Goal: Task Accomplishment & Management: Manage account settings

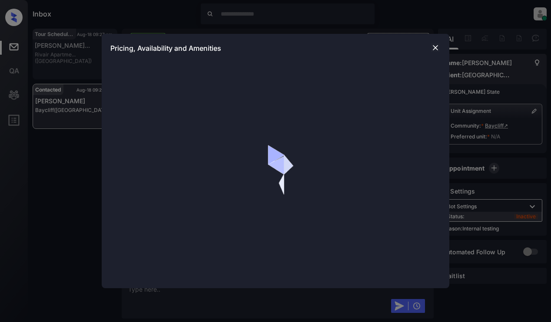
scroll to position [1105, 0]
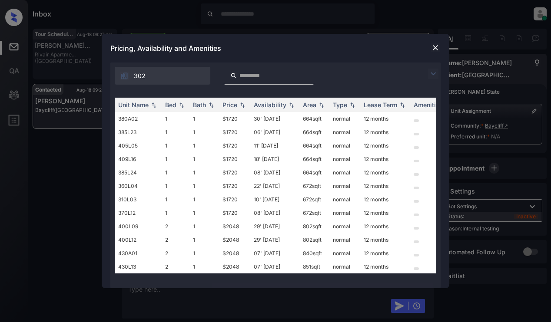
click at [433, 73] on img at bounding box center [433, 74] width 10 height 10
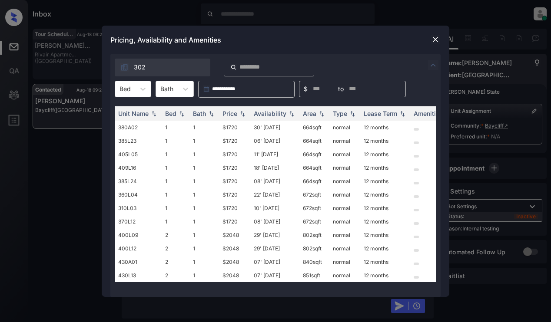
click at [130, 86] on div at bounding box center [125, 88] width 11 height 9
click at [133, 111] on div "1" at bounding box center [133, 111] width 37 height 16
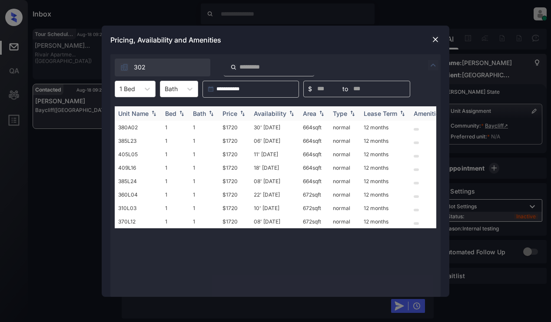
click at [233, 110] on div "Price" at bounding box center [230, 113] width 15 height 7
click at [434, 39] on img at bounding box center [435, 39] width 9 height 9
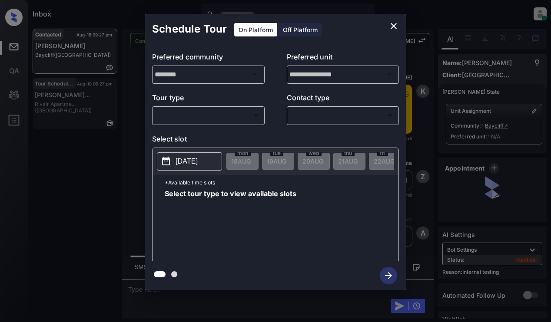
scroll to position [1105, 0]
click at [239, 116] on body "Inbox Dominic Ceralde Online Set yourself offline Set yourself on break Profile…" at bounding box center [275, 161] width 551 height 322
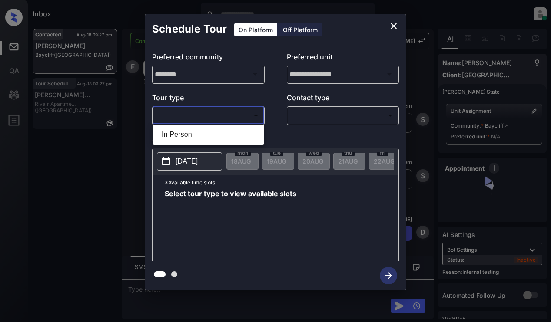
click at [234, 138] on li "In Person" at bounding box center [208, 135] width 107 height 16
type input "********"
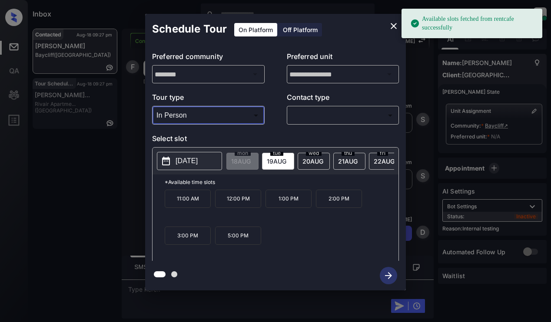
click at [187, 166] on p "2025-08-19" at bounding box center [187, 161] width 22 height 10
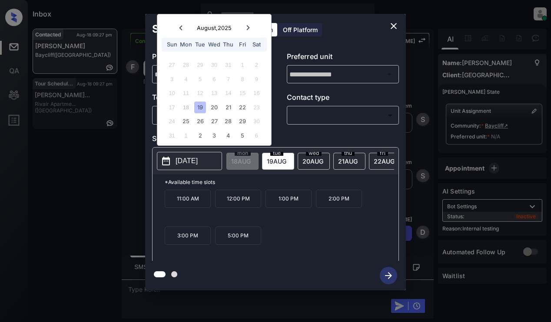
click at [389, 28] on icon "close" at bounding box center [394, 26] width 10 height 10
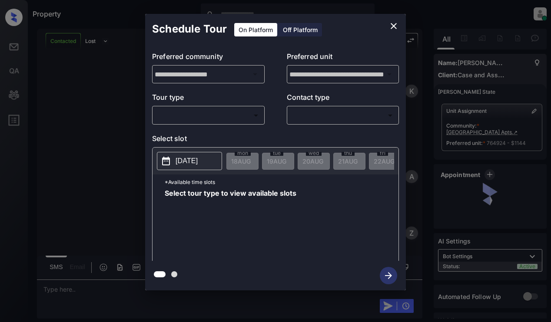
scroll to position [915, 0]
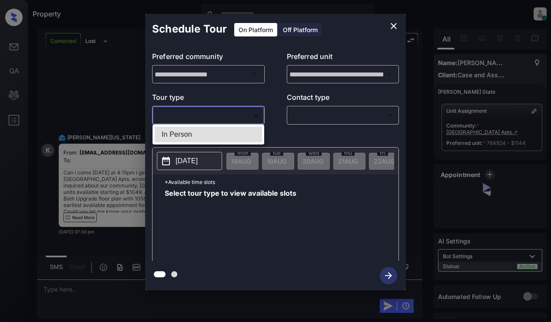
click at [176, 116] on body "Property Dominic Ceralde Online Set yourself offline Set yourself on break Prof…" at bounding box center [275, 161] width 551 height 322
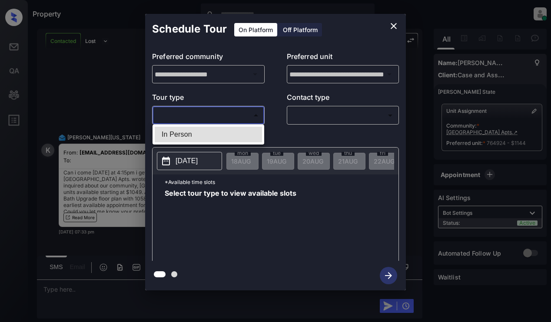
click at [197, 135] on li "In Person" at bounding box center [208, 135] width 107 height 16
type input "********"
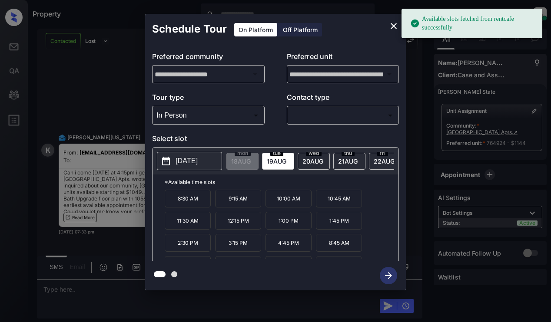
click at [251, 161] on span "19 AUG" at bounding box center [241, 161] width 20 height 7
click at [196, 154] on button "[DATE]" at bounding box center [189, 161] width 65 height 18
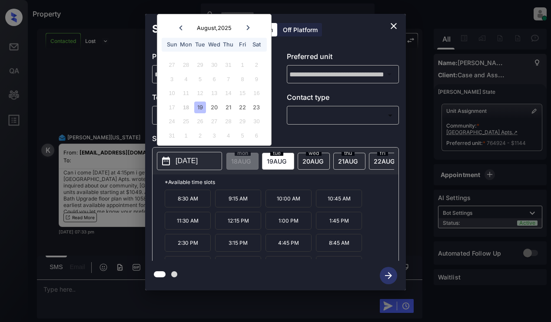
click at [202, 107] on div "19" at bounding box center [200, 108] width 12 height 12
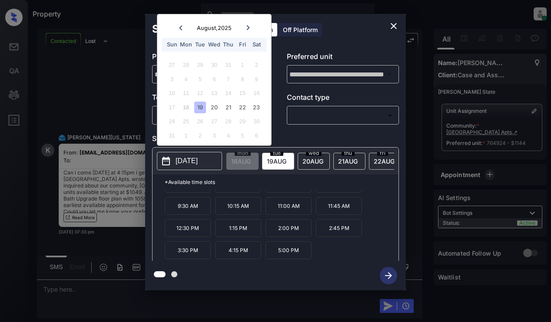
click at [392, 23] on icon "close" at bounding box center [394, 26] width 6 height 6
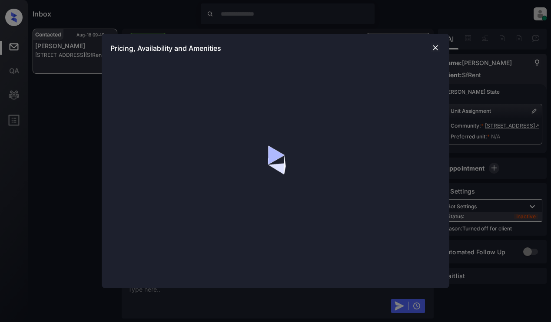
scroll to position [1048, 0]
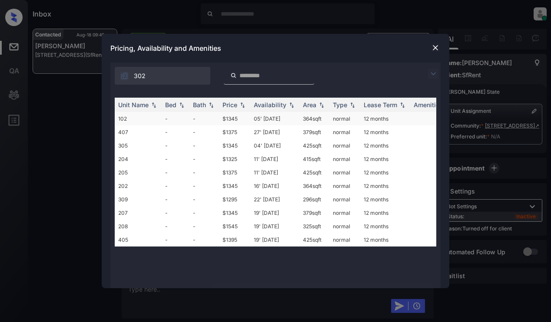
click at [234, 114] on td "$1345" at bounding box center [234, 118] width 31 height 13
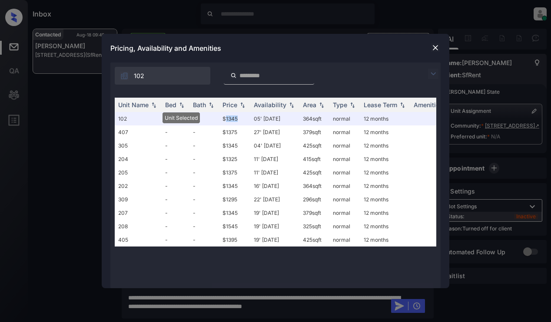
click at [437, 46] on img at bounding box center [435, 47] width 9 height 9
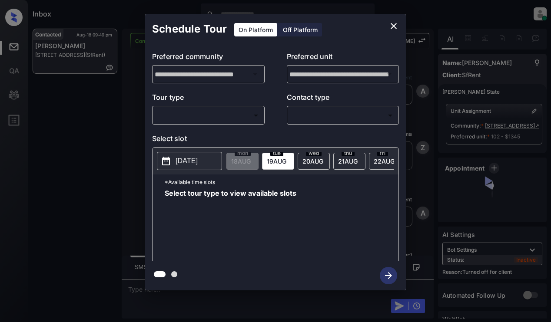
scroll to position [1161, 0]
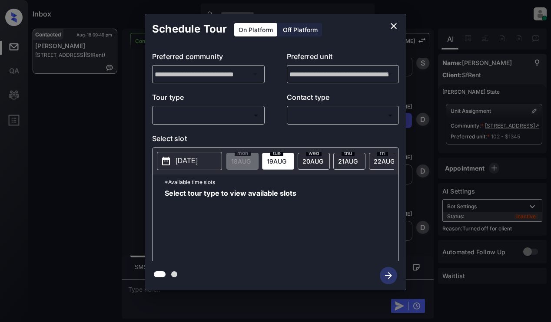
click at [291, 31] on div "Off Platform" at bounding box center [300, 29] width 43 height 13
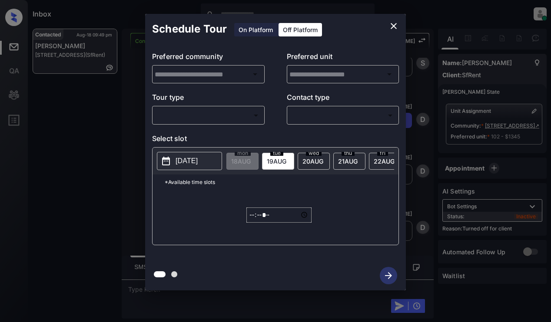
type input "**********"
click at [394, 22] on icon "close" at bounding box center [394, 26] width 10 height 10
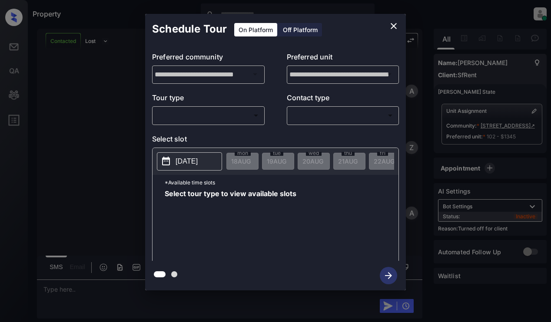
scroll to position [1161, 0]
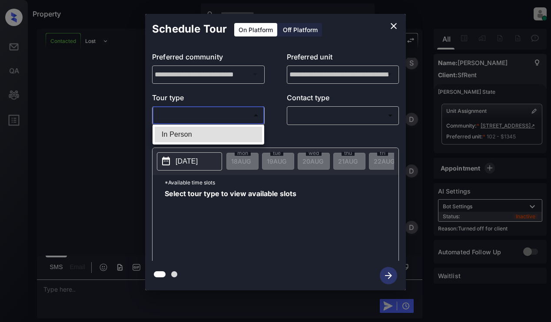
click at [209, 113] on body "Property Dominic Ceralde Online Set yourself offline Set yourself on break Prof…" at bounding box center [275, 161] width 551 height 322
click at [216, 132] on li "In Person" at bounding box center [208, 135] width 107 height 16
type input "********"
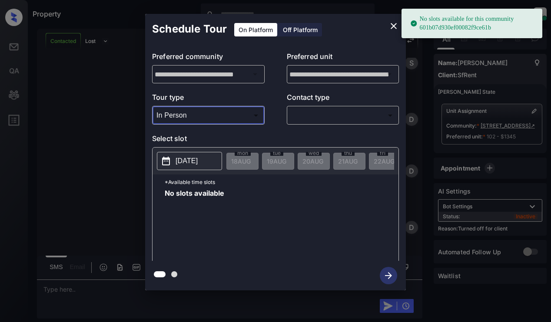
click at [302, 33] on div "Off Platform" at bounding box center [300, 29] width 43 height 13
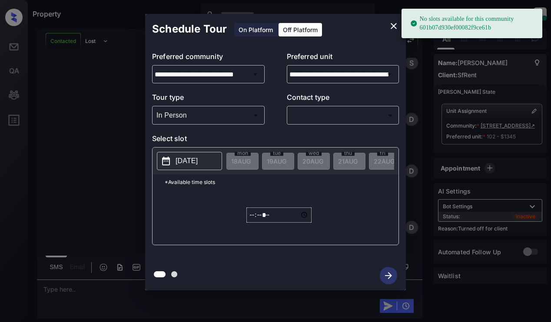
click at [234, 116] on body "No slots available for this community 601b07d930ef00082f9ce61b Property Dominic…" at bounding box center [275, 161] width 551 height 322
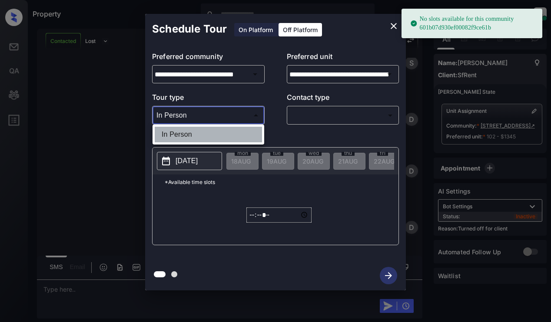
click at [233, 132] on li "In Person" at bounding box center [208, 135] width 107 height 16
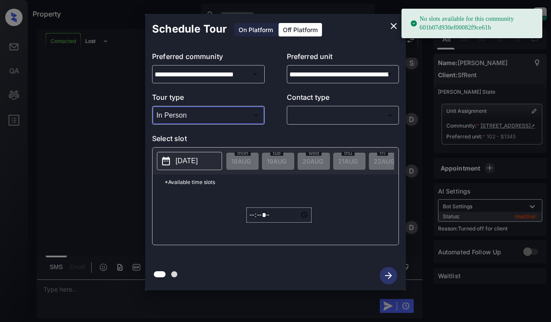
click at [340, 115] on body "No slots available for this community 601b07d930ef00082f9ce61b Property Dominic…" at bounding box center [275, 161] width 551 height 322
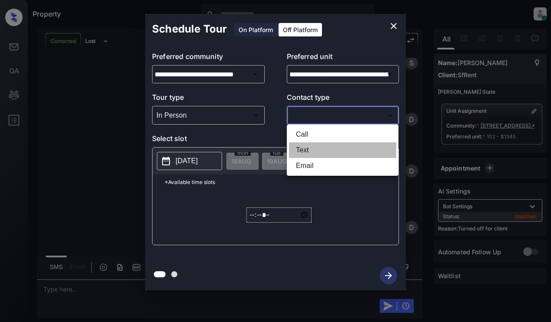
click at [331, 146] on li "Text" at bounding box center [342, 151] width 107 height 16
type input "****"
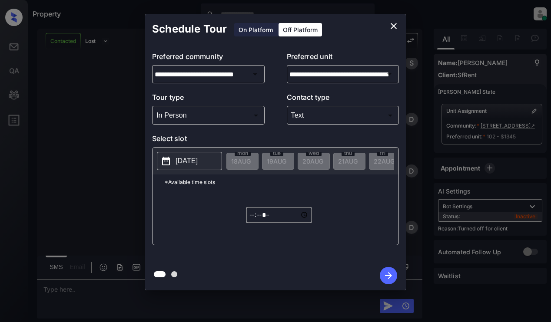
click at [198, 161] on p "2025-08-18" at bounding box center [187, 161] width 22 height 10
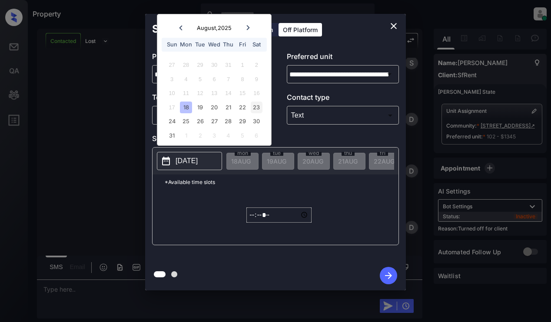
click at [252, 108] on div "23" at bounding box center [257, 108] width 12 height 12
click at [249, 221] on input "*****" at bounding box center [278, 215] width 65 height 15
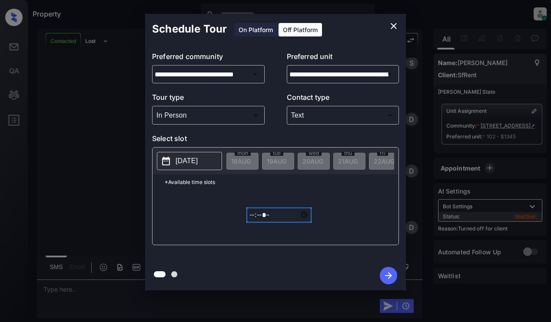
type input "*****"
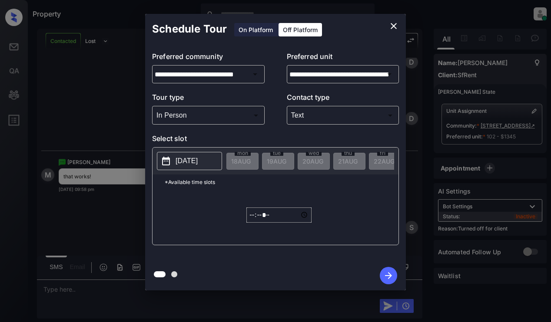
scroll to position [1270, 0]
click at [193, 202] on div "*Available time slots ***** ​" at bounding box center [276, 210] width 246 height 70
click at [389, 277] on icon "button" at bounding box center [388, 275] width 17 height 17
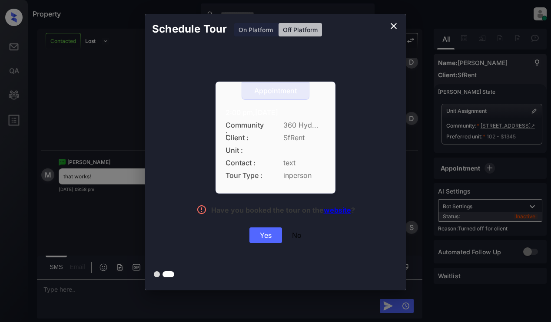
click at [271, 237] on div "Yes" at bounding box center [265, 236] width 33 height 16
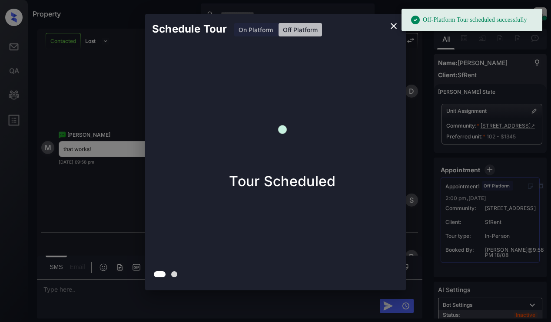
scroll to position [1321, 0]
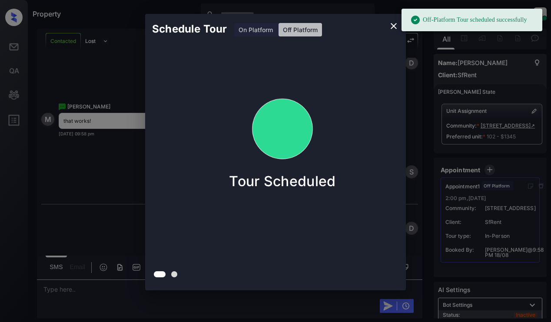
click at [111, 89] on div "Schedule Tour On Platform Off Platform Tour Scheduled" at bounding box center [275, 152] width 551 height 305
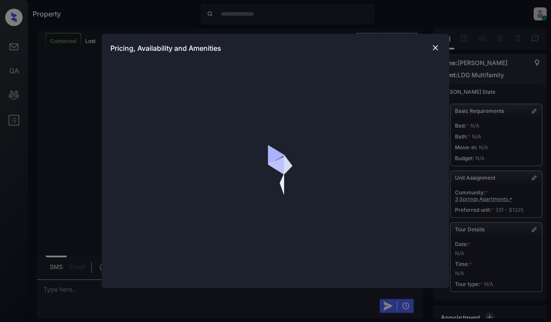
scroll to position [6602, 0]
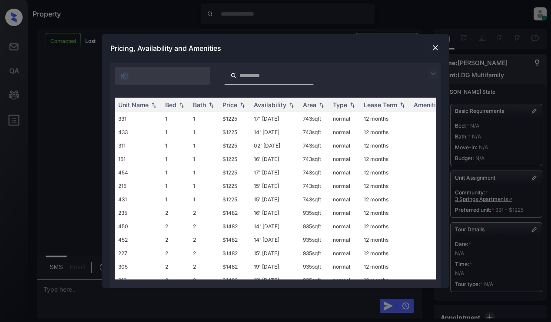
click at [431, 76] on img at bounding box center [433, 74] width 10 height 10
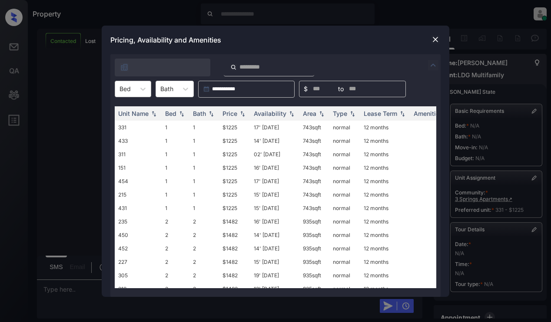
click at [125, 88] on div at bounding box center [125, 88] width 11 height 9
click at [241, 113] on img at bounding box center [242, 113] width 9 height 6
click at [435, 40] on img at bounding box center [435, 39] width 9 height 9
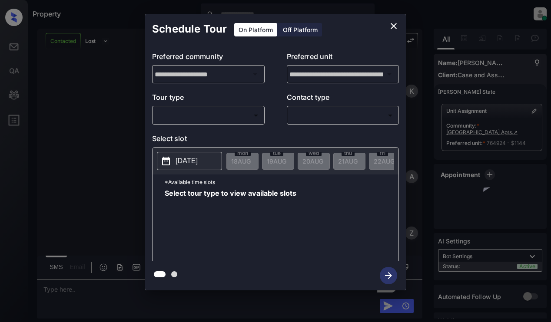
scroll to position [2349, 0]
click at [249, 115] on body "Property Dominic Ceralde Online Set yourself offline Set yourself on break Prof…" at bounding box center [275, 161] width 551 height 322
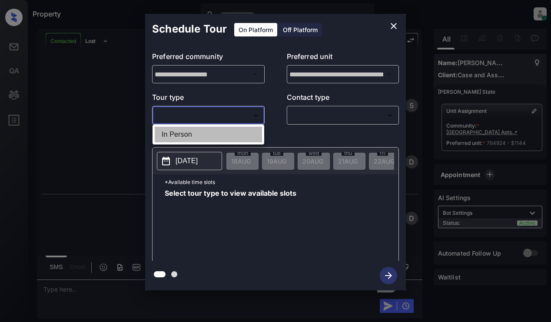
click at [241, 135] on li "In Person" at bounding box center [208, 135] width 107 height 16
type input "********"
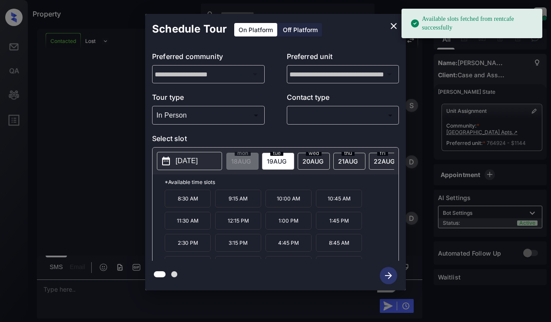
click at [251, 162] on span "19 AUG" at bounding box center [241, 161] width 20 height 7
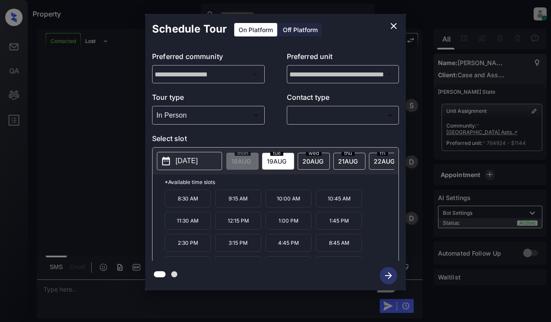
click at [389, 26] on icon "close" at bounding box center [394, 26] width 10 height 10
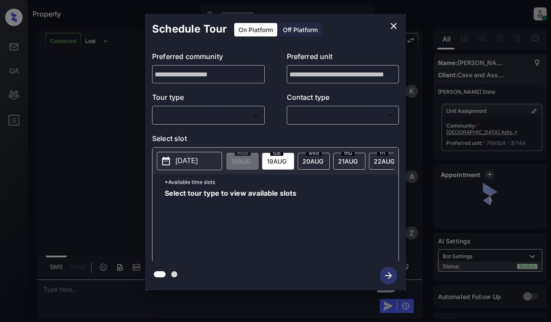
scroll to position [1313, 0]
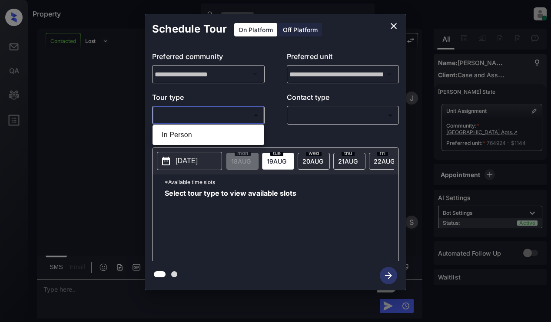
click at [224, 115] on body "Property [PERSON_NAME] Online Set yourself offline Set yourself on break Profil…" at bounding box center [275, 161] width 551 height 322
drag, startPoint x: 224, startPoint y: 134, endPoint x: 230, endPoint y: 134, distance: 6.1
click at [224, 134] on li "In Person" at bounding box center [208, 135] width 107 height 16
type input "********"
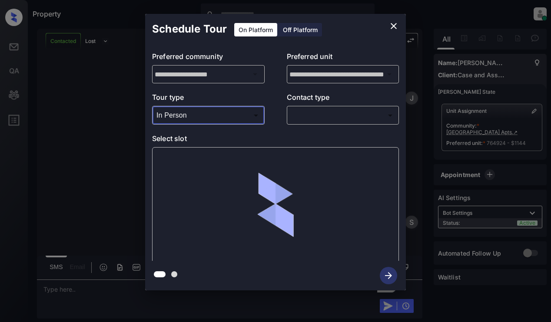
click at [313, 114] on body "Property [PERSON_NAME] Online Set yourself offline Set yourself on break Profil…" at bounding box center [275, 161] width 551 height 322
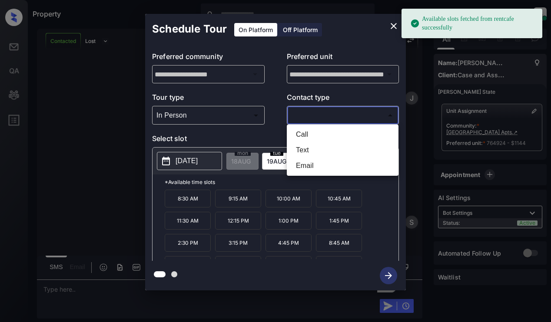
click at [312, 165] on li "Email" at bounding box center [342, 166] width 107 height 16
type input "*****"
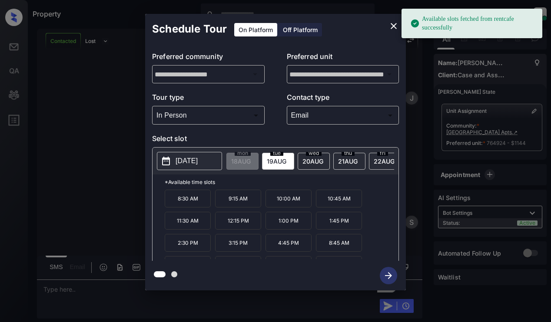
click at [186, 162] on p "[DATE]" at bounding box center [187, 161] width 22 height 10
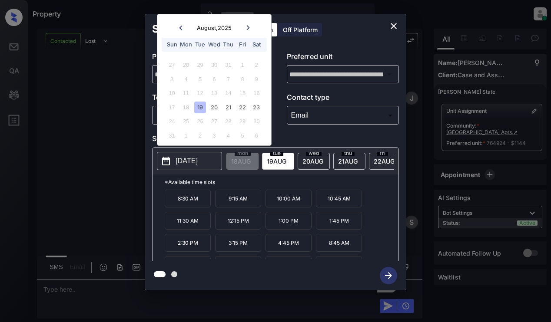
click at [199, 107] on div "19" at bounding box center [200, 108] width 12 height 12
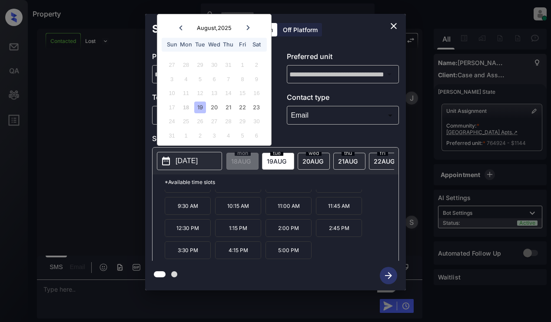
click at [389, 27] on icon "close" at bounding box center [394, 26] width 10 height 10
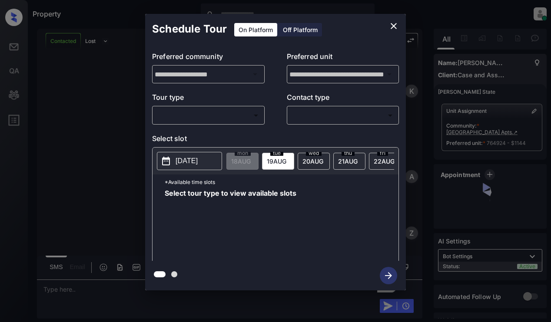
scroll to position [1748, 0]
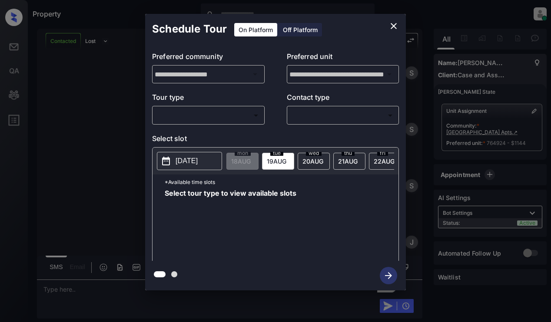
click at [230, 120] on body "Property [PERSON_NAME] Online Set yourself offline Set yourself on break Profil…" at bounding box center [275, 161] width 551 height 322
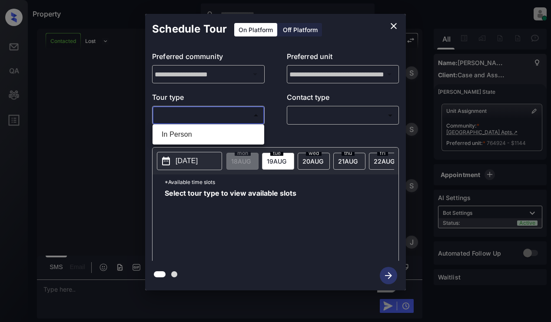
click at [253, 142] on li "In Person" at bounding box center [208, 135] width 107 height 16
type input "********"
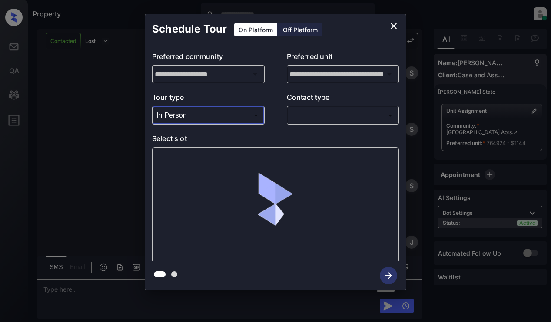
click at [326, 117] on body "Property [PERSON_NAME] Online Set yourself offline Set yourself on break Profil…" at bounding box center [275, 161] width 551 height 322
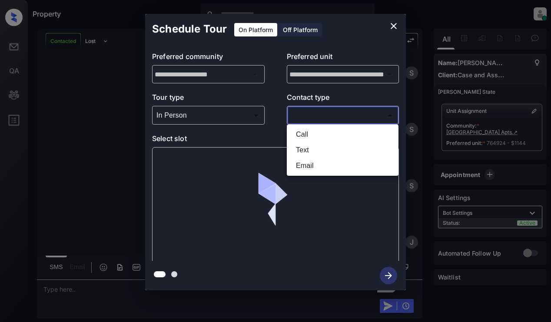
click at [323, 157] on li "Text" at bounding box center [342, 151] width 107 height 16
type input "****"
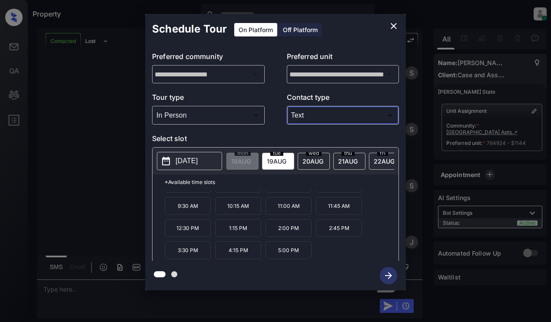
scroll to position [0, 0]
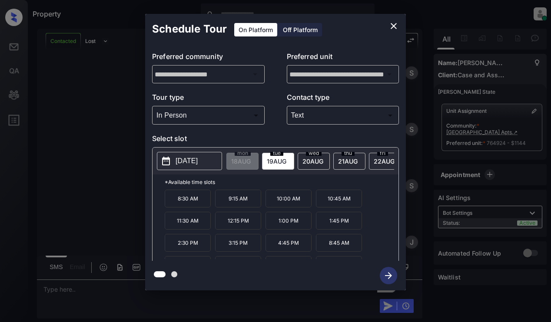
click at [289, 248] on p "4:45 PM" at bounding box center [289, 243] width 46 height 18
click at [389, 279] on icon "button" at bounding box center [388, 276] width 7 height 7
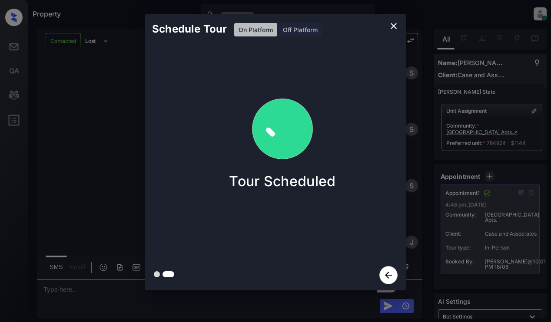
click at [409, 155] on div "Schedule Tour On Platform Off Platform Tour Scheduled" at bounding box center [275, 152] width 551 height 305
